Goal: Information Seeking & Learning: Learn about a topic

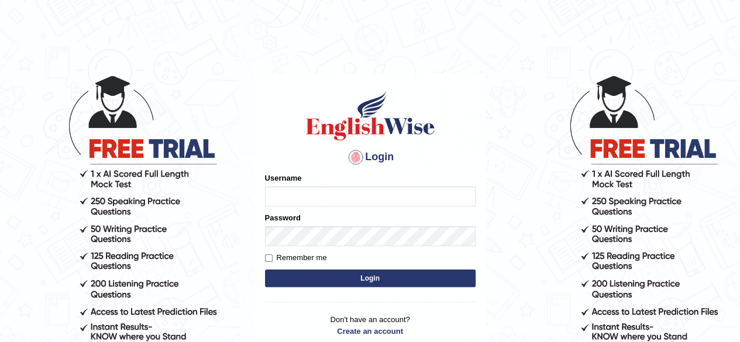
type input "jumla"
click at [343, 269] on form "Please fix the following errors: Username jumla Password Remember me Login" at bounding box center [370, 232] width 211 height 118
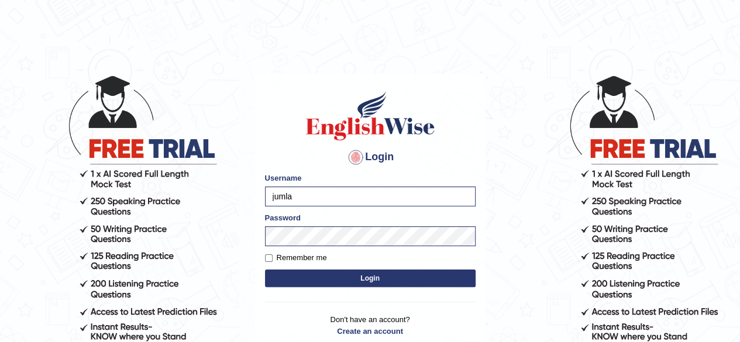
click at [344, 285] on button "Login" at bounding box center [370, 279] width 211 height 18
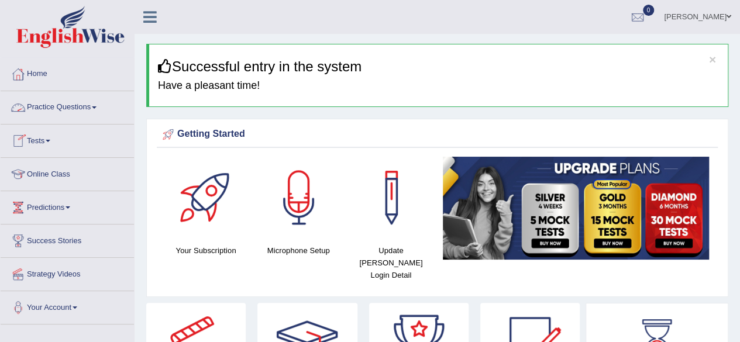
click at [36, 106] on link "Practice Questions" at bounding box center [67, 105] width 133 height 29
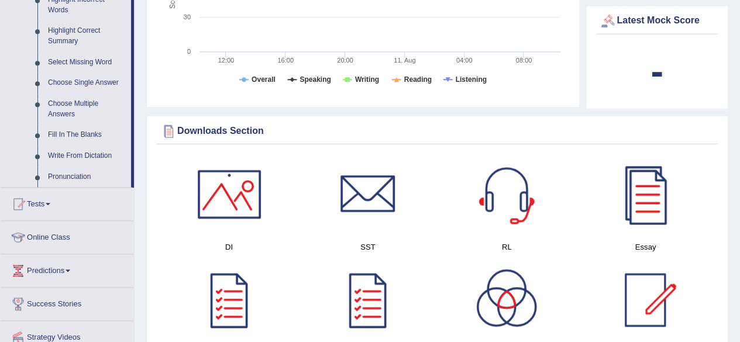
scroll to position [562, 0]
click at [46, 235] on link "Online Class" at bounding box center [67, 234] width 133 height 29
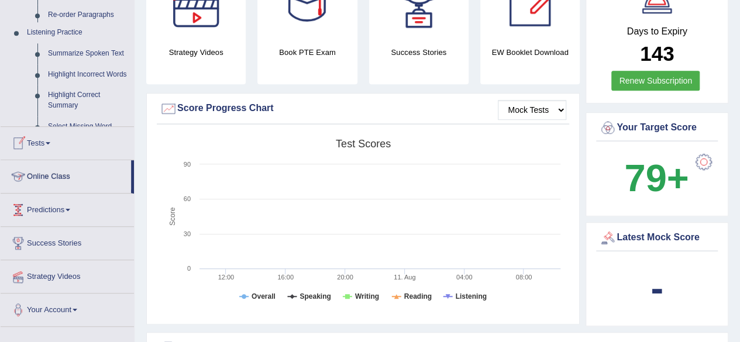
scroll to position [141, 0]
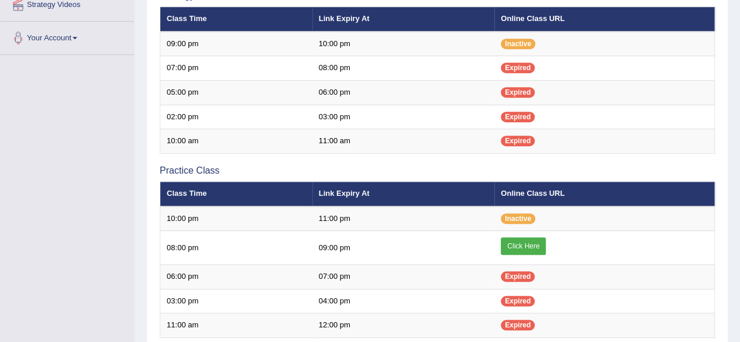
scroll to position [269, 0]
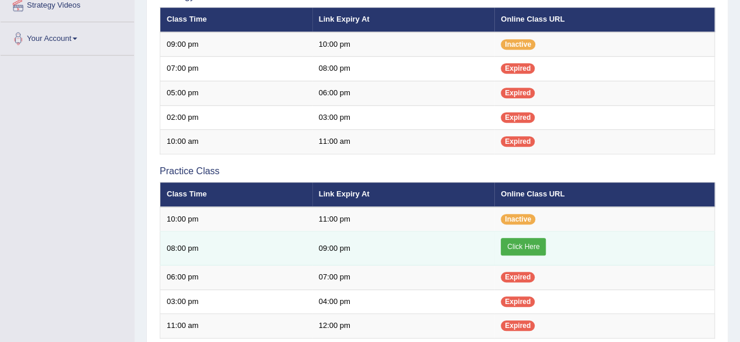
click at [509, 251] on link "Click Here" at bounding box center [523, 247] width 45 height 18
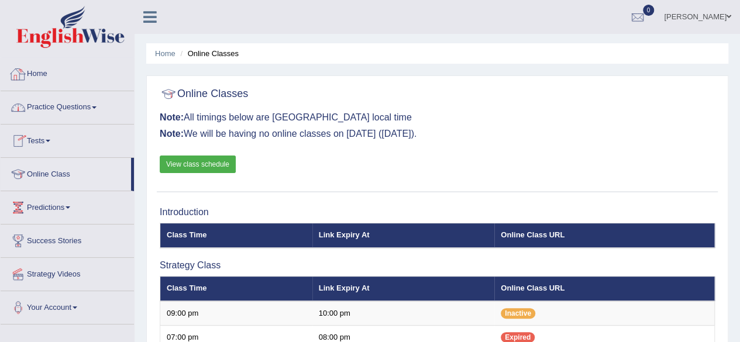
click at [33, 75] on link "Home" at bounding box center [67, 72] width 133 height 29
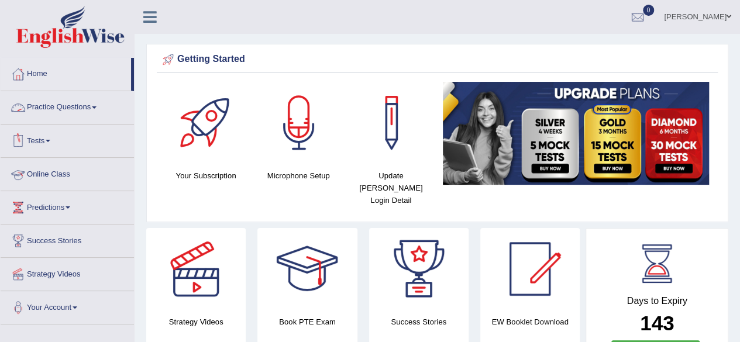
click at [36, 169] on link "Online Class" at bounding box center [67, 172] width 133 height 29
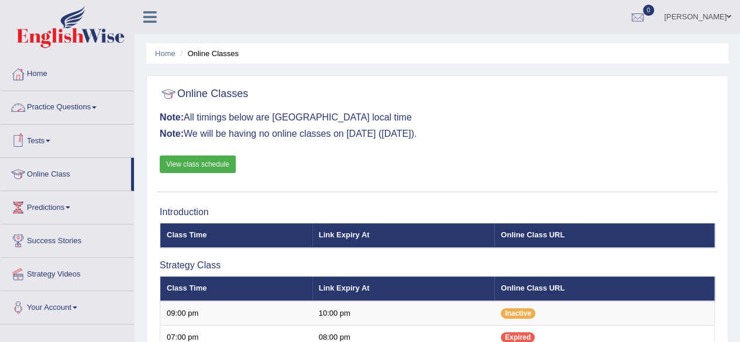
click at [40, 104] on link "Practice Questions" at bounding box center [67, 105] width 133 height 29
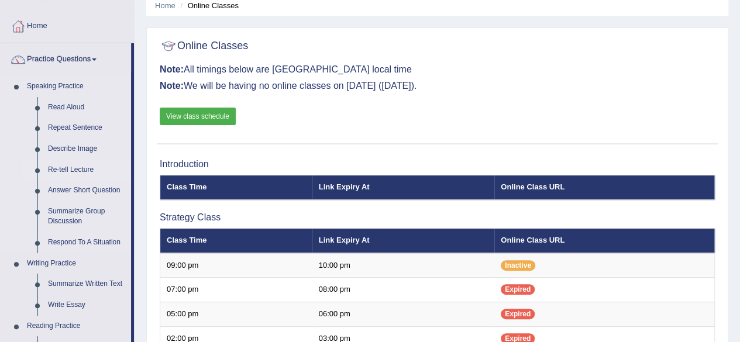
scroll to position [47, 0]
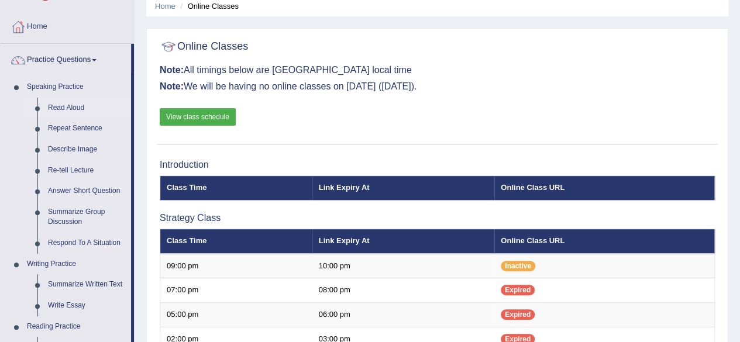
click at [65, 105] on link "Read Aloud" at bounding box center [87, 108] width 88 height 21
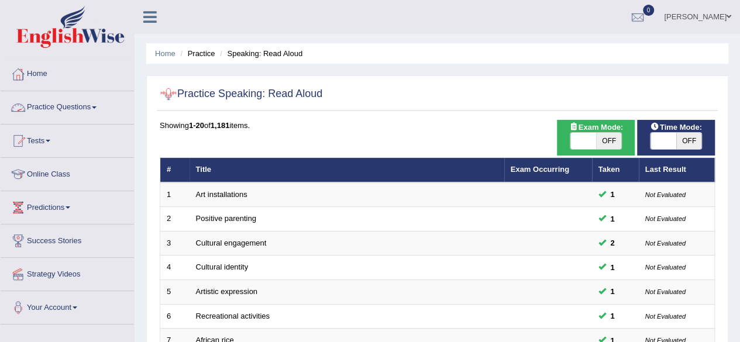
click at [47, 109] on link "Practice Questions" at bounding box center [67, 105] width 133 height 29
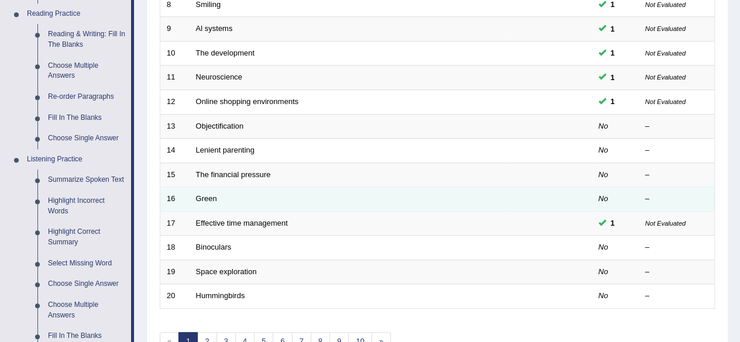
scroll to position [361, 0]
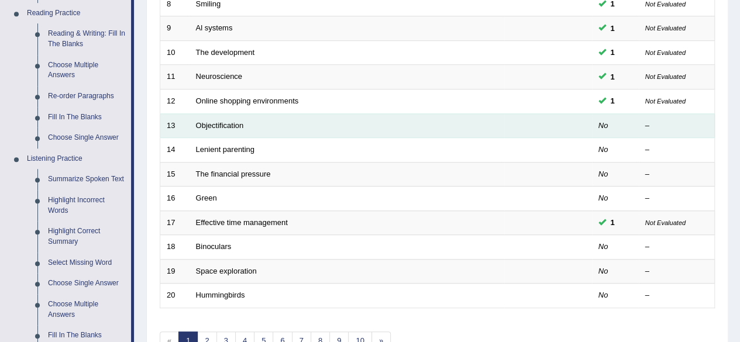
click at [264, 120] on td "Objectification" at bounding box center [346, 125] width 315 height 25
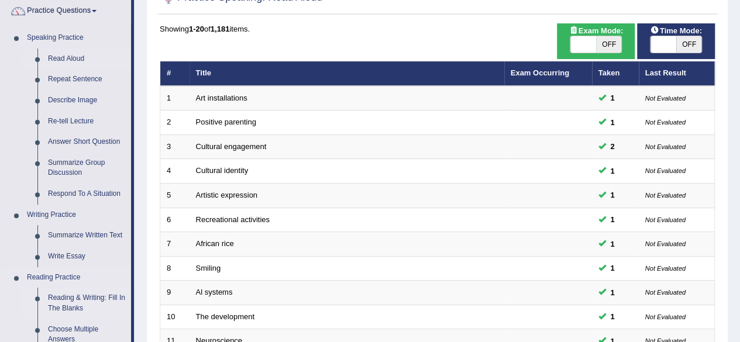
scroll to position [95, 0]
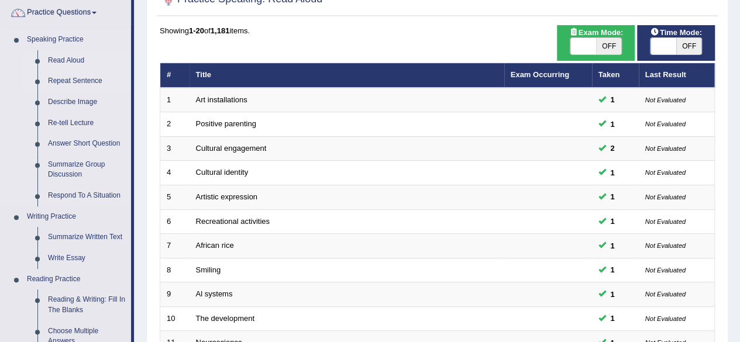
click at [73, 77] on link "Repeat Sentence" at bounding box center [87, 81] width 88 height 21
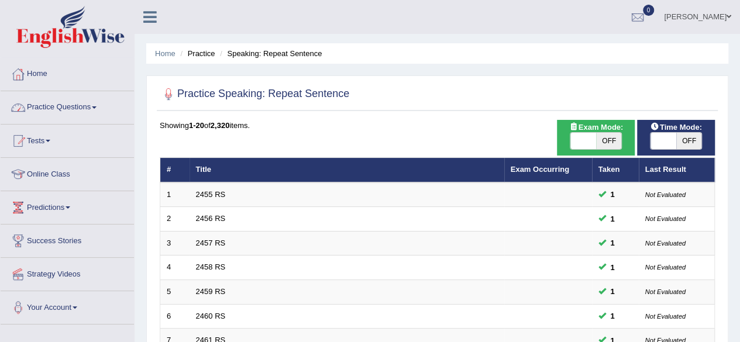
click at [65, 105] on link "Practice Questions" at bounding box center [67, 105] width 133 height 29
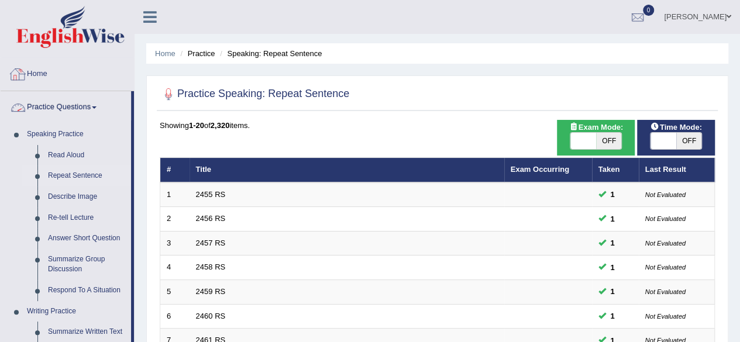
click at [46, 72] on link "Home" at bounding box center [67, 72] width 133 height 29
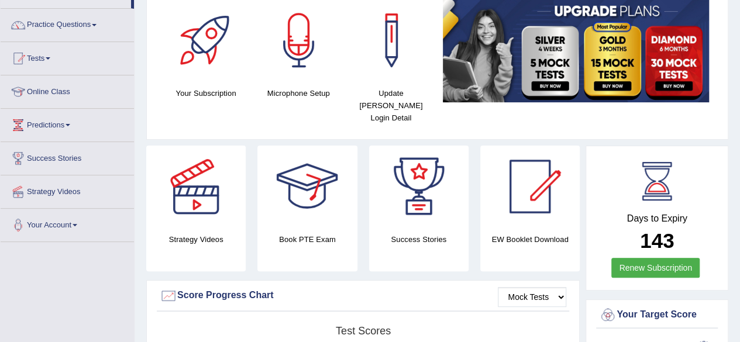
scroll to position [83, 0]
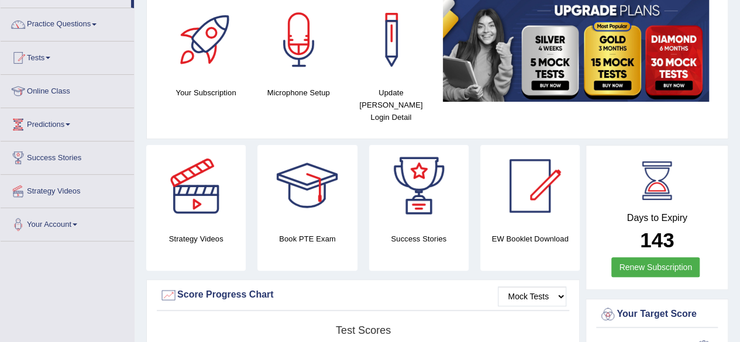
click at [204, 186] on div at bounding box center [196, 186] width 82 height 82
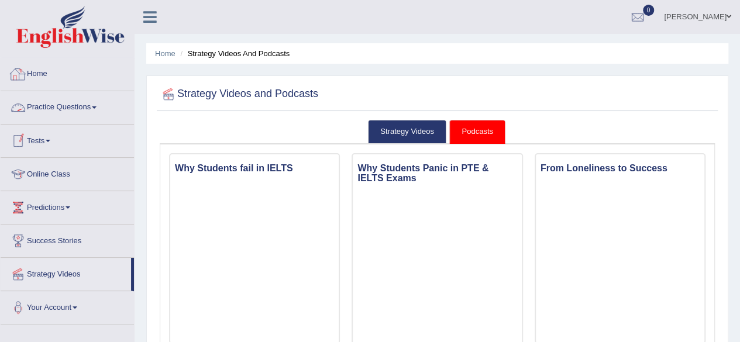
click at [39, 71] on link "Home" at bounding box center [67, 72] width 133 height 29
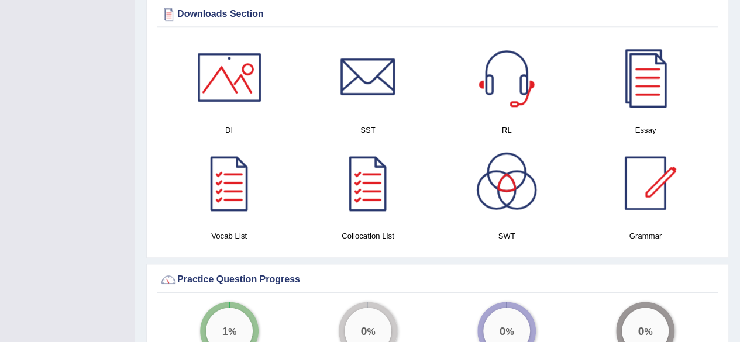
scroll to position [604, 0]
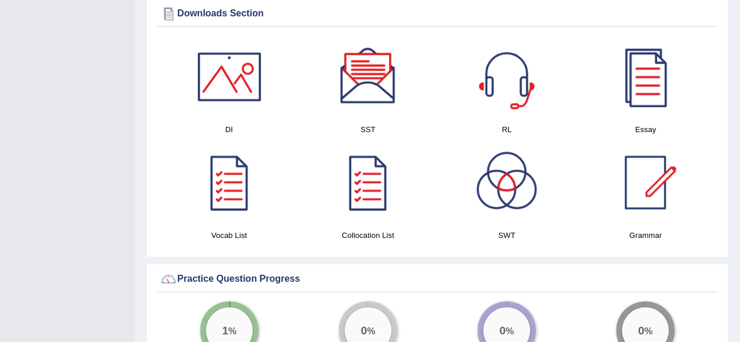
click at [519, 78] on div at bounding box center [507, 77] width 82 height 82
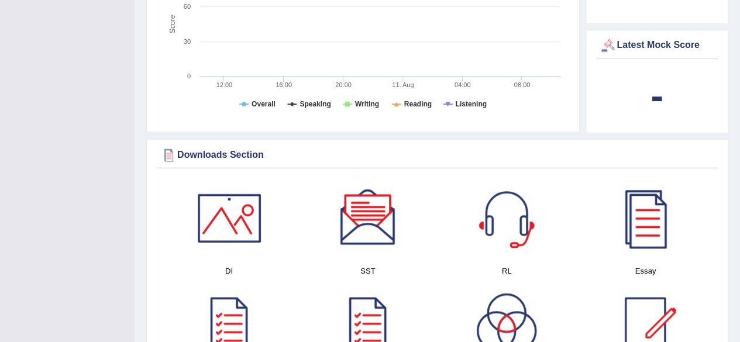
scroll to position [0, 0]
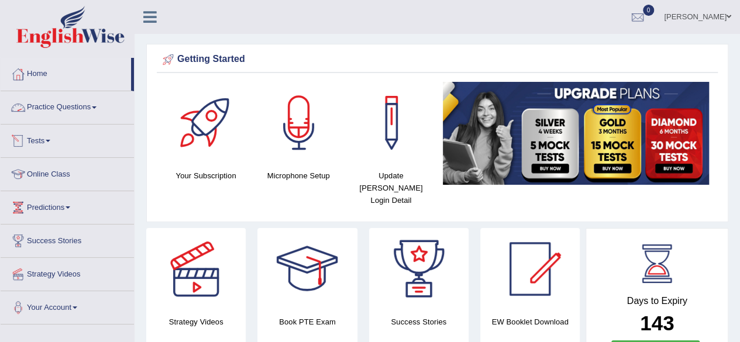
click at [46, 112] on link "Practice Questions" at bounding box center [67, 105] width 133 height 29
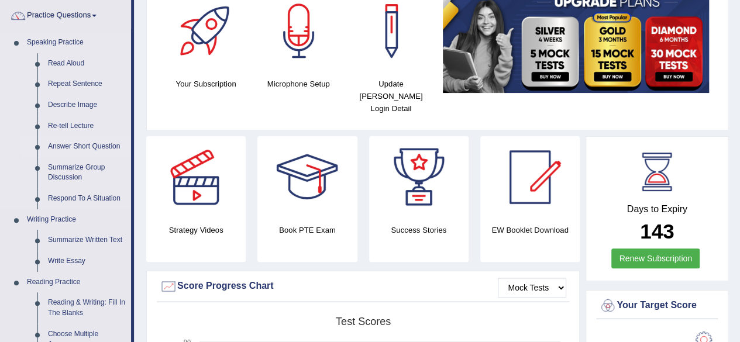
scroll to position [92, 0]
click at [59, 262] on link "Write Essay" at bounding box center [87, 260] width 88 height 21
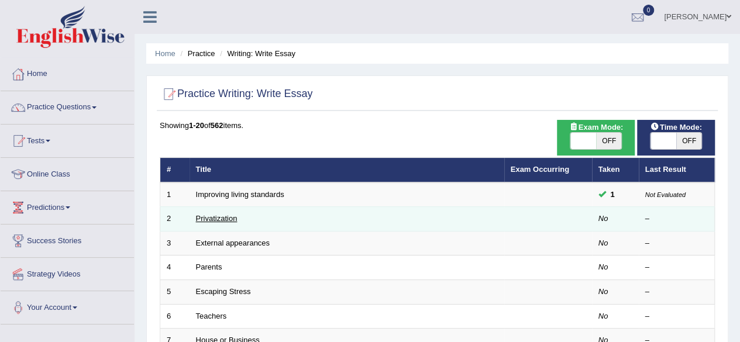
click at [218, 221] on link "Privatization" at bounding box center [217, 218] width 42 height 9
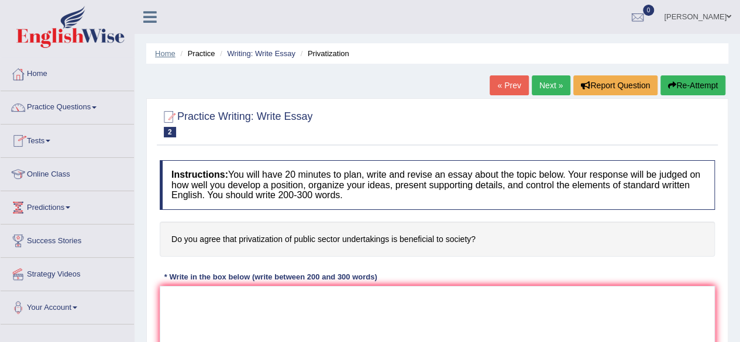
click at [163, 54] on link "Home" at bounding box center [165, 53] width 20 height 9
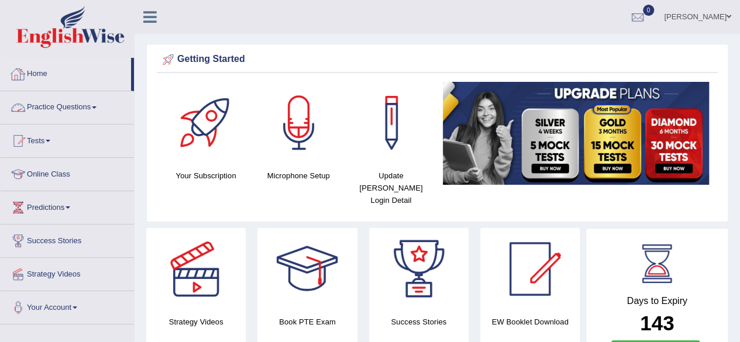
click at [62, 104] on link "Practice Questions" at bounding box center [67, 105] width 133 height 29
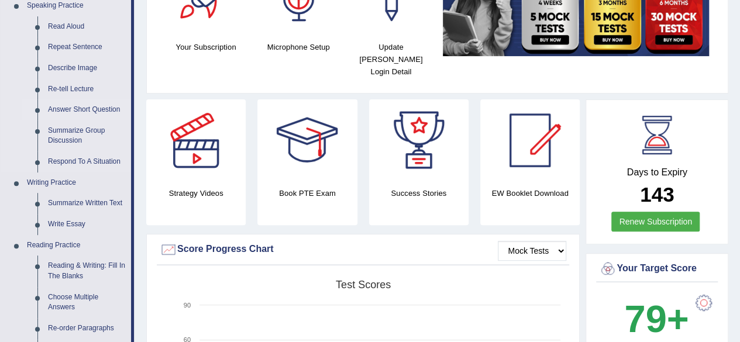
scroll to position [129, 0]
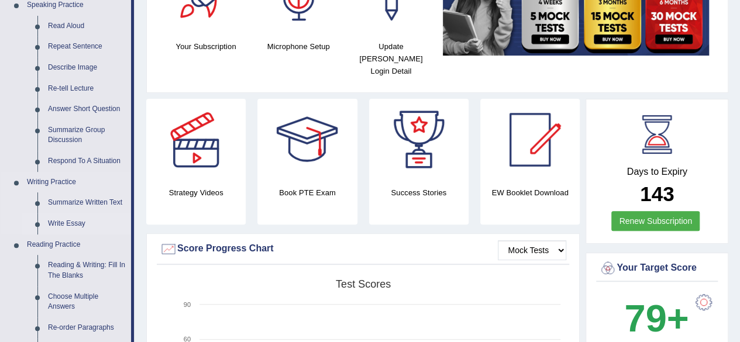
click at [57, 222] on link "Write Essay" at bounding box center [87, 223] width 88 height 21
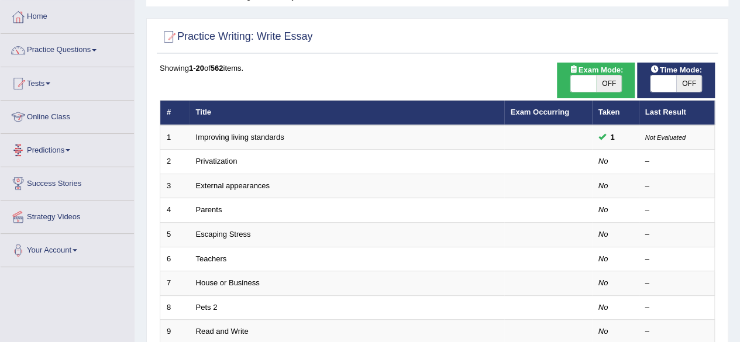
scroll to position [61, 0]
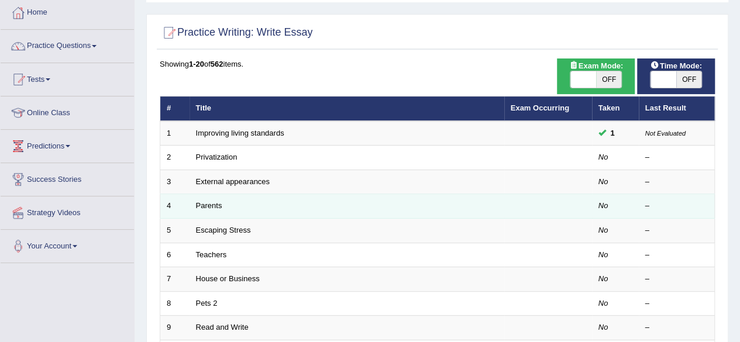
click at [246, 206] on td "Parents" at bounding box center [346, 206] width 315 height 25
click at [201, 205] on link "Parents" at bounding box center [209, 205] width 26 height 9
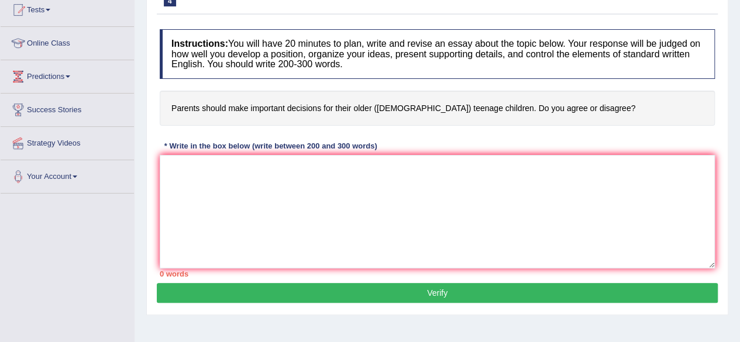
scroll to position [132, 0]
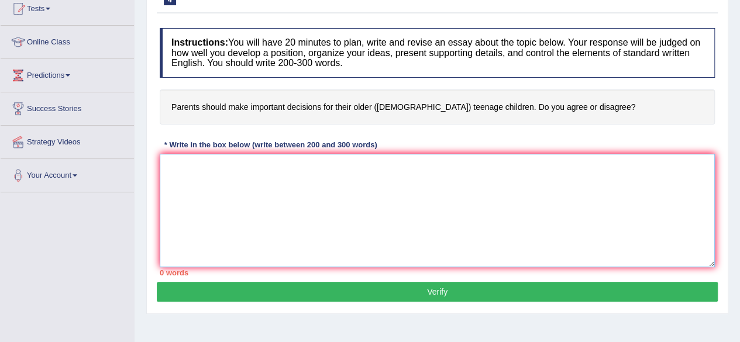
click at [192, 169] on textarea at bounding box center [437, 210] width 555 height 113
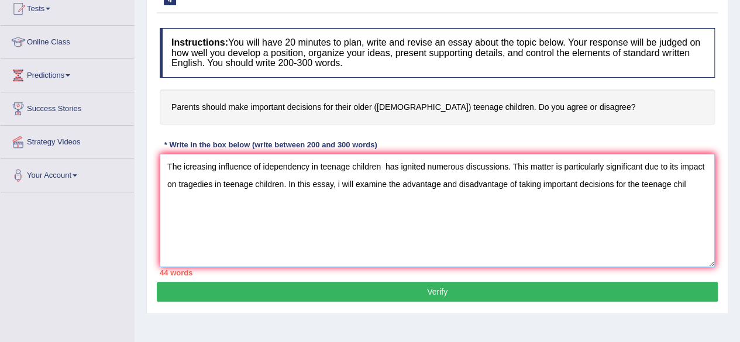
click at [192, 169] on textarea "The icreasing influence of idependency in teenage children has ignited numerous…" at bounding box center [437, 210] width 555 height 113
type textarea "The icr easing influence of idependency in teenage children has ignited numerou…"
